Goal: Task Accomplishment & Management: Manage account settings

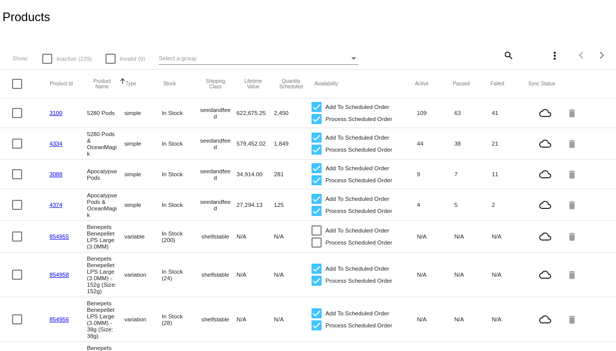
click at [109, 56] on div at bounding box center [110, 59] width 10 height 10
click at [110, 64] on input "Invalid (9)" at bounding box center [110, 64] width 1 height 1
checkbox input "true"
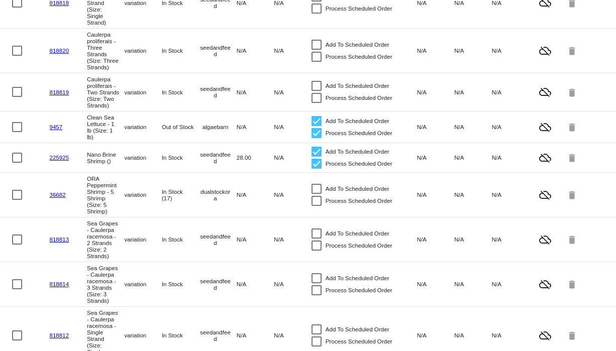
scroll to position [140, 0]
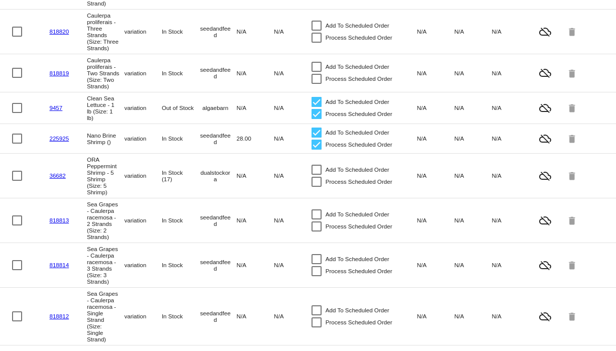
click at [53, 111] on link "9457" at bounding box center [55, 107] width 13 height 7
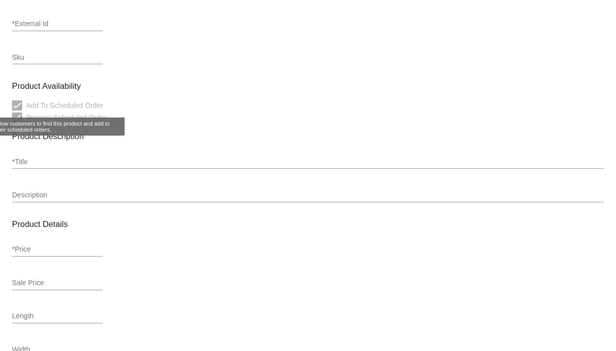
type input "variation"
type input "9457"
type input "MACRO-ULVA-16oz"
type input "Clean Sea Lettuce - 1 lb (Size: 1 lb)"
type input "120"
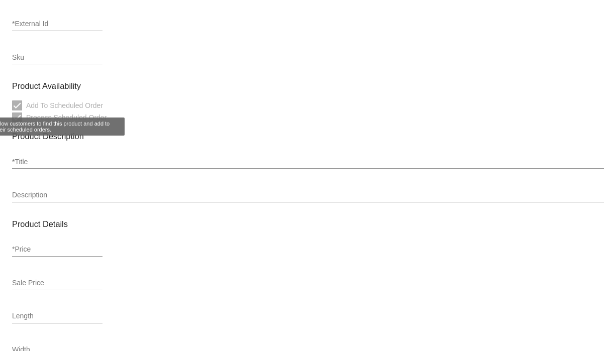
type input "6"
type input "3"
type input "7"
type input "1.5"
type input "algaebarn"
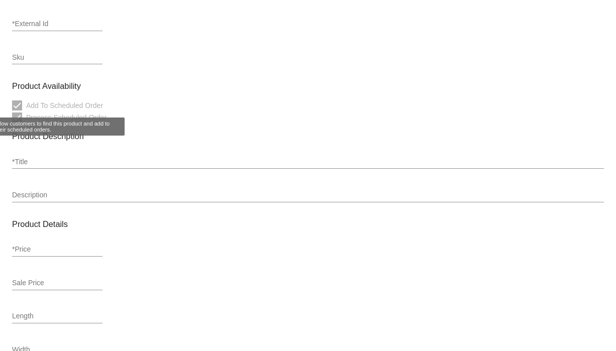
type input "Out of Stock"
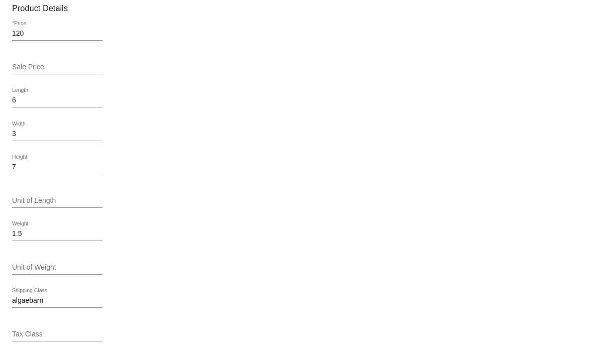
scroll to position [437, 0]
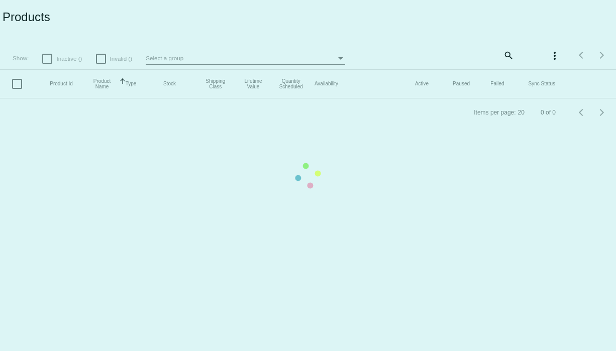
checkbox input "true"
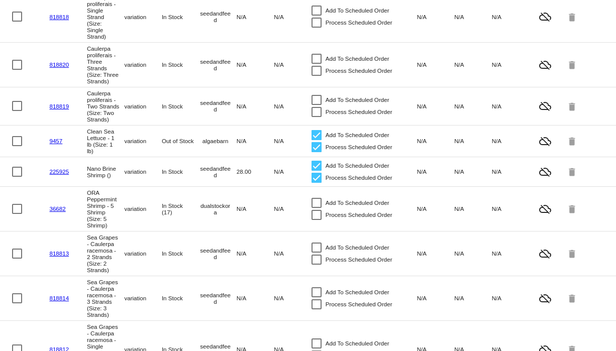
scroll to position [95, 0]
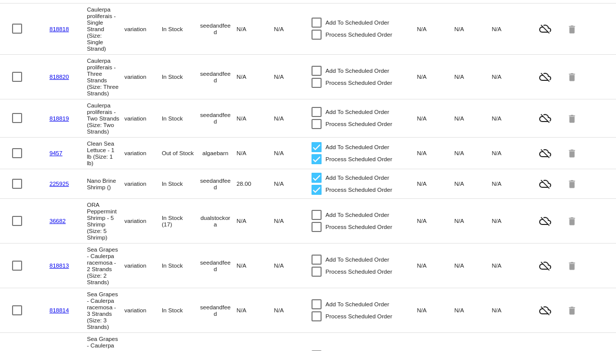
click at [59, 156] on link "9457" at bounding box center [55, 153] width 13 height 7
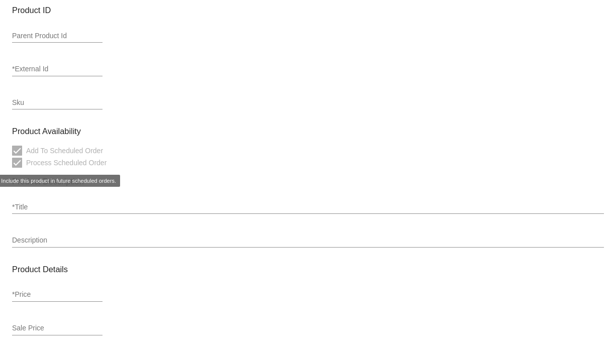
type input "variation"
type input "9457"
type input "MACRO-ULVA-16oz"
type input "Clean Sea Lettuce - 1 lb (Size: 1 lb)"
type input "120"
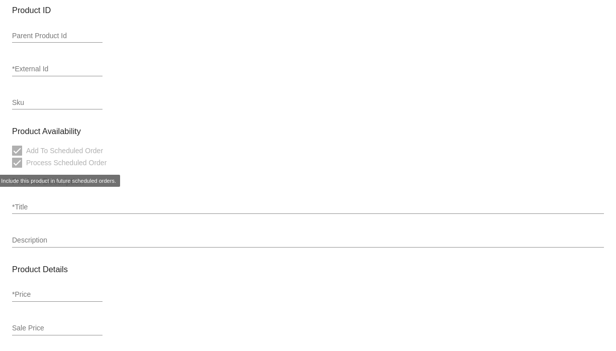
type input "6"
type input "3"
type input "7"
type input "1.5"
type input "algaebarn"
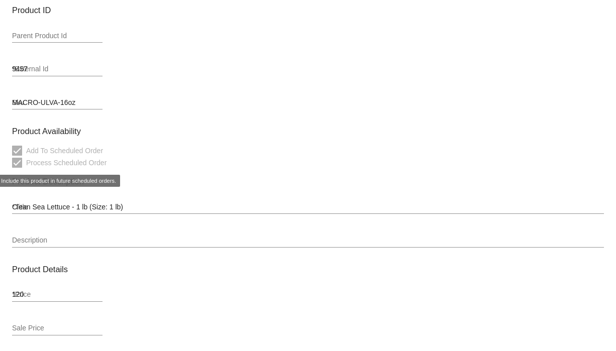
type input "Out of Stock"
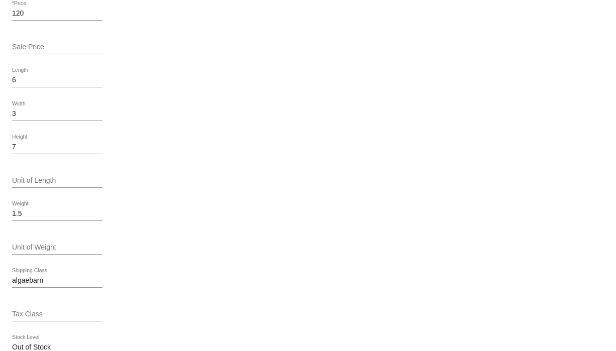
scroll to position [437, 0]
